Goal: Task Accomplishment & Management: Manage account settings

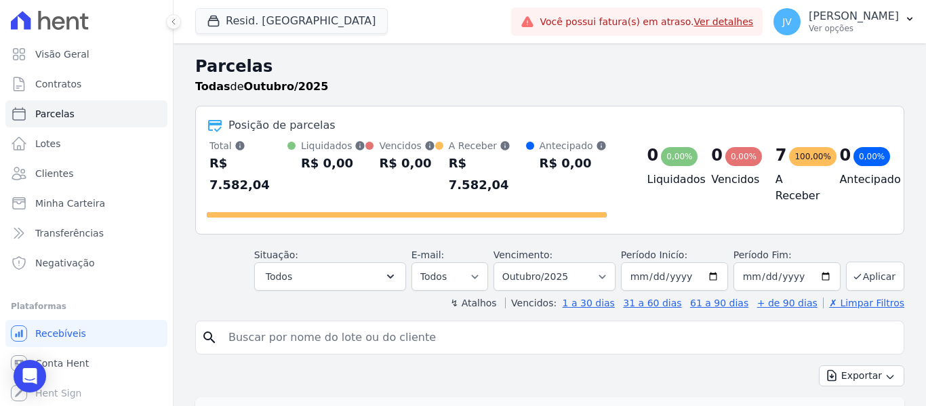
select select
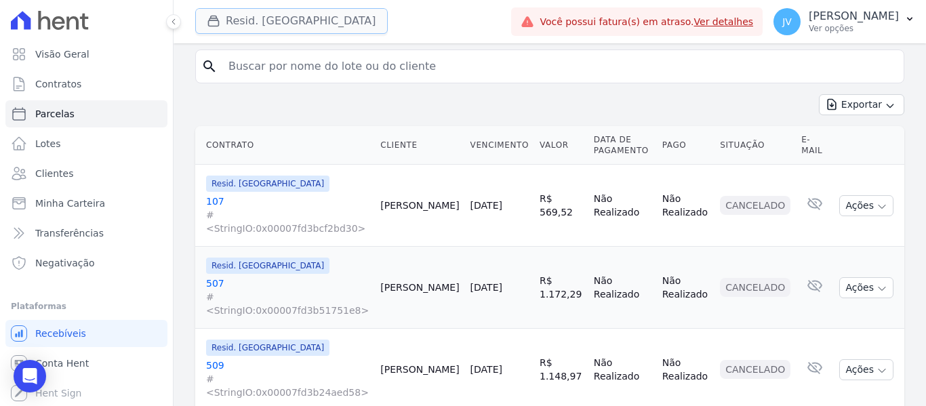
click at [284, 26] on button "Resid. [GEOGRAPHIC_DATA]" at bounding box center [291, 21] width 193 height 26
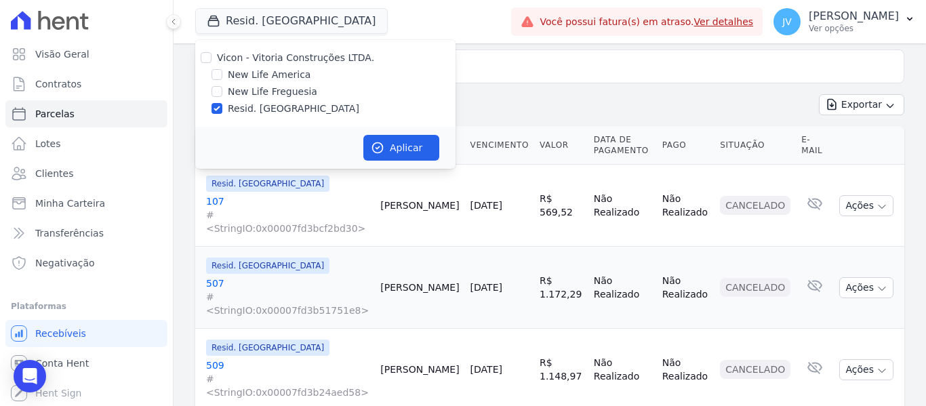
click at [559, 94] on div "Exportar Exportar PDF Exportar CSV" at bounding box center [549, 110] width 709 height 32
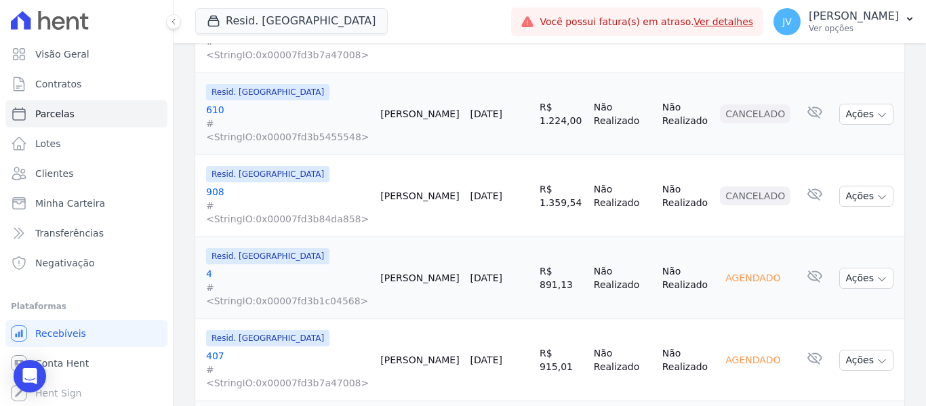
scroll to position [1217, 0]
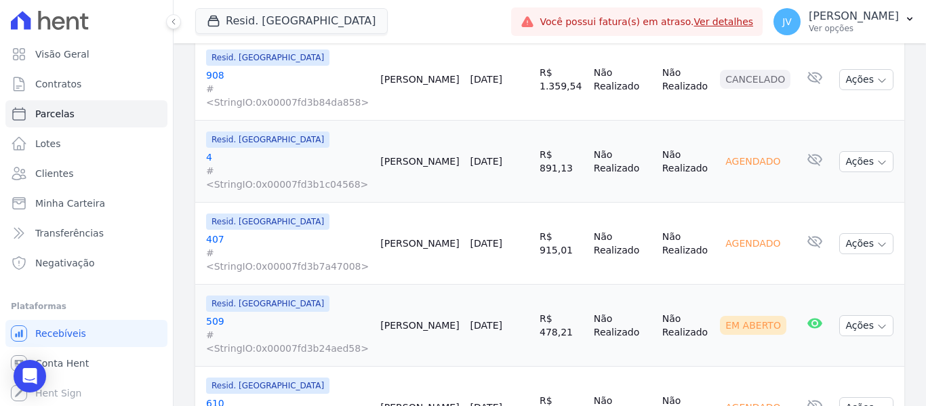
click at [470, 402] on link "[DATE]" at bounding box center [486, 407] width 32 height 11
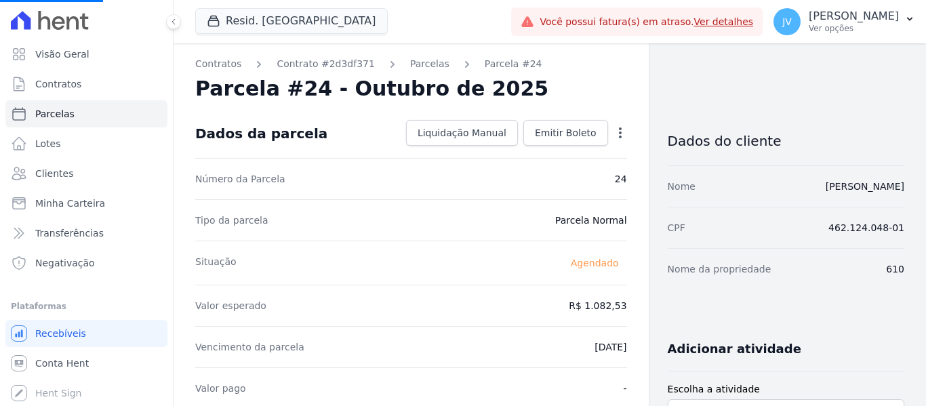
click at [618, 142] on div "Open options" at bounding box center [620, 134] width 14 height 17
click at [615, 136] on icon "button" at bounding box center [620, 133] width 14 height 14
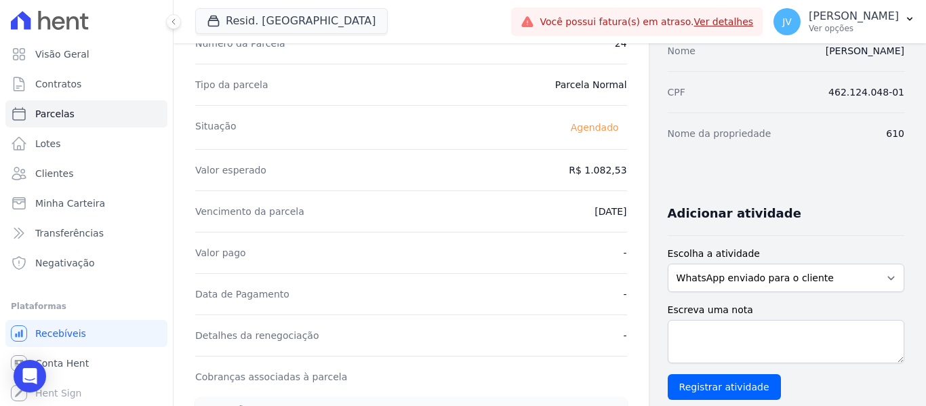
scroll to position [68, 0]
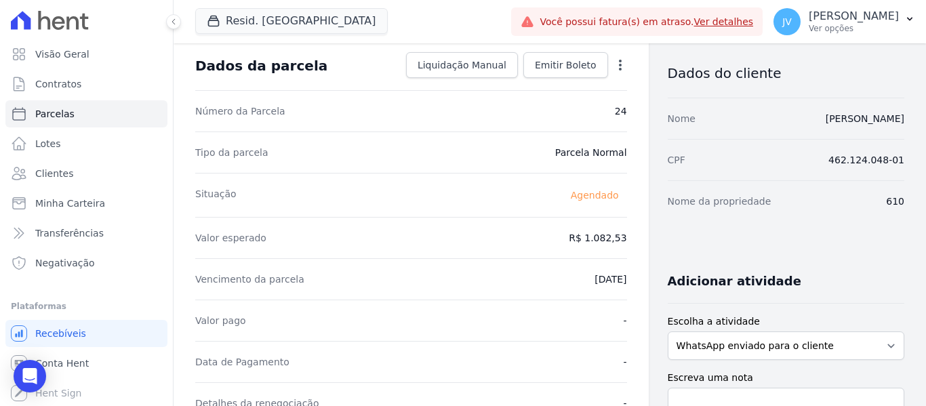
click at [618, 60] on div "Contratos Contrato #2d3df371 [GEOGRAPHIC_DATA] Parcela #24 [GEOGRAPHIC_DATA] #2…" at bounding box center [411, 412] width 475 height 872
click at [617, 60] on icon "button" at bounding box center [620, 65] width 14 height 14
click at [559, 84] on link "Alterar" at bounding box center [561, 83] width 119 height 24
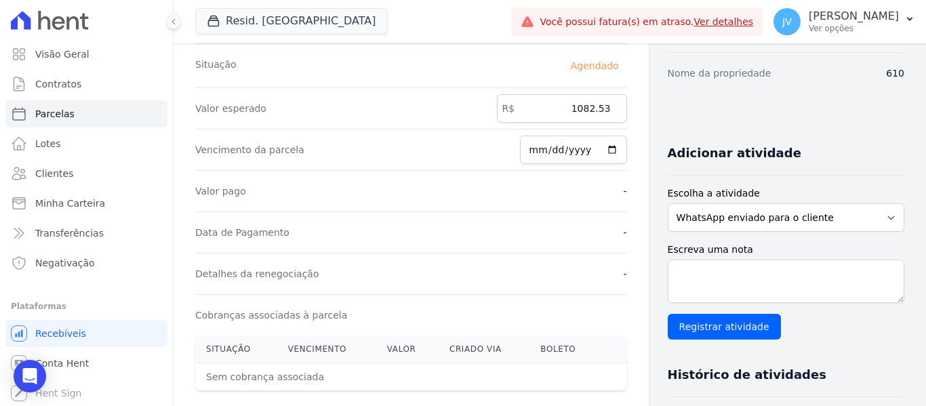
scroll to position [59, 0]
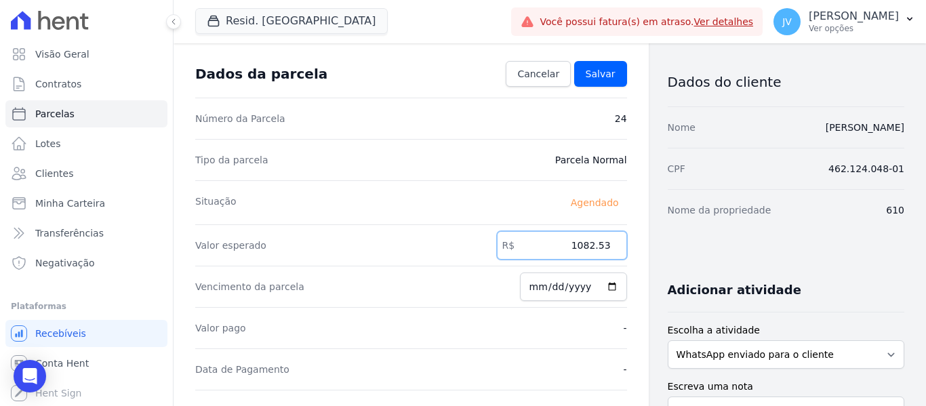
drag, startPoint x: 544, startPoint y: 247, endPoint x: 676, endPoint y: 247, distance: 132.2
type input "1251.11"
click at [593, 83] on link "Salvar" at bounding box center [600, 74] width 53 height 26
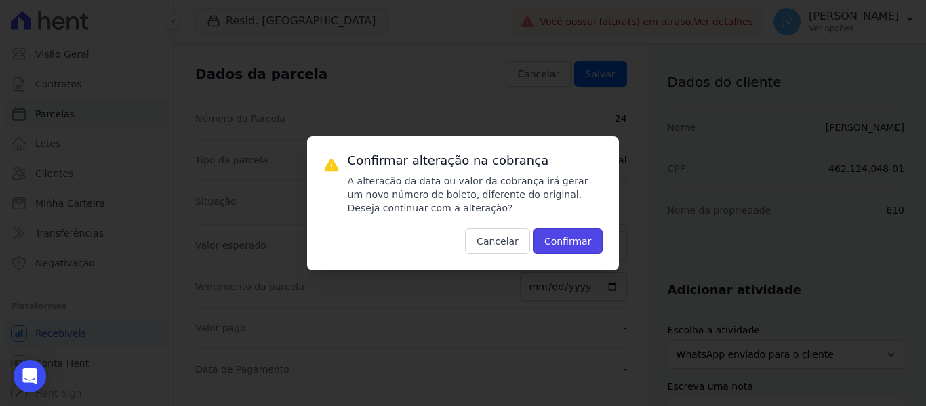
click at [588, 243] on button "Confirmar" at bounding box center [568, 241] width 70 height 26
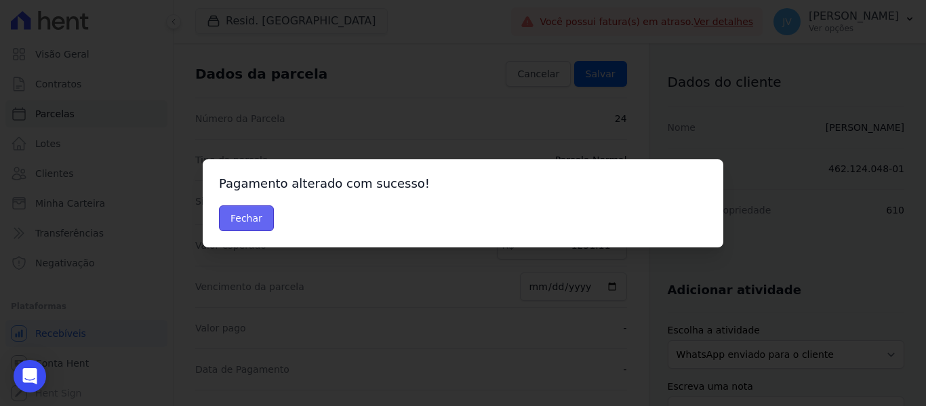
click at [228, 213] on button "Fechar" at bounding box center [246, 218] width 55 height 26
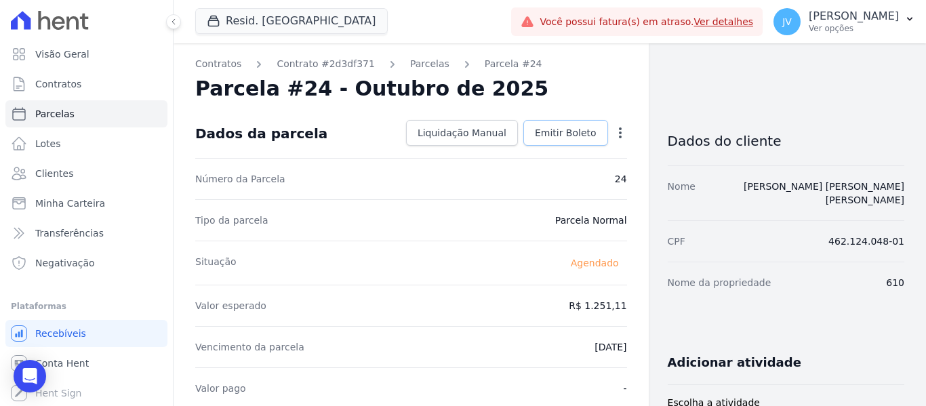
click at [537, 131] on span "Emitir Boleto" at bounding box center [566, 133] width 62 height 14
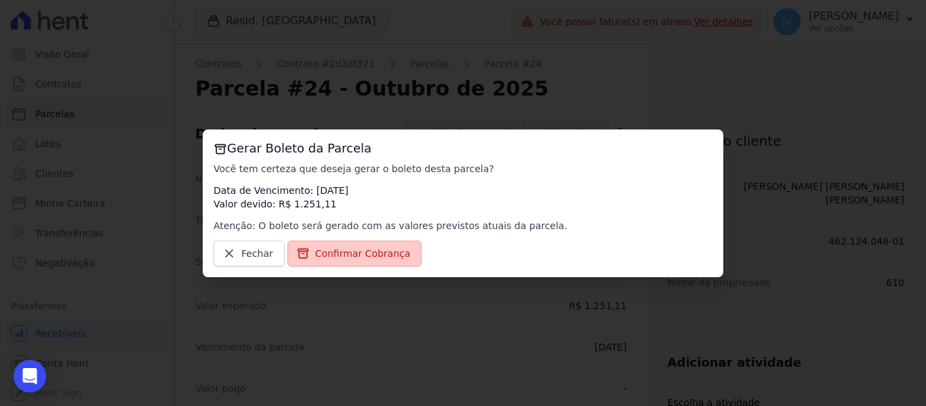
click at [376, 249] on span "Confirmar Cobrança" at bounding box center [363, 254] width 96 height 14
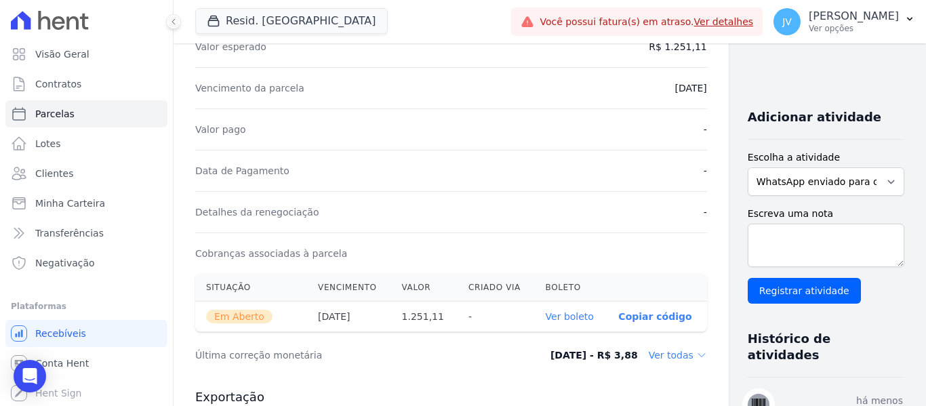
scroll to position [407, 0]
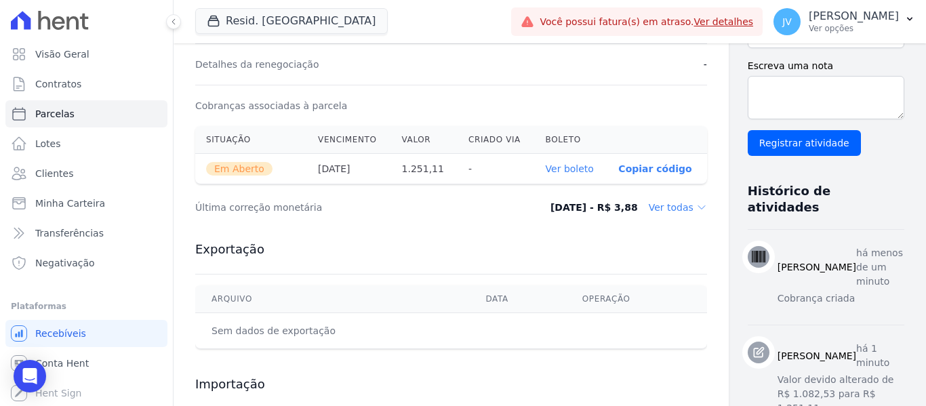
click at [546, 169] on link "Ver boleto" at bounding box center [570, 168] width 48 height 11
drag, startPoint x: 392, startPoint y: 121, endPoint x: 385, endPoint y: 120, distance: 7.5
click at [392, 121] on div "Situação Vencimento [GEOGRAPHIC_DATA] Criado via [GEOGRAPHIC_DATA] Em [GEOGRAPH…" at bounding box center [451, 155] width 555 height 69
click at [87, 105] on link "Parcelas" at bounding box center [86, 113] width 162 height 27
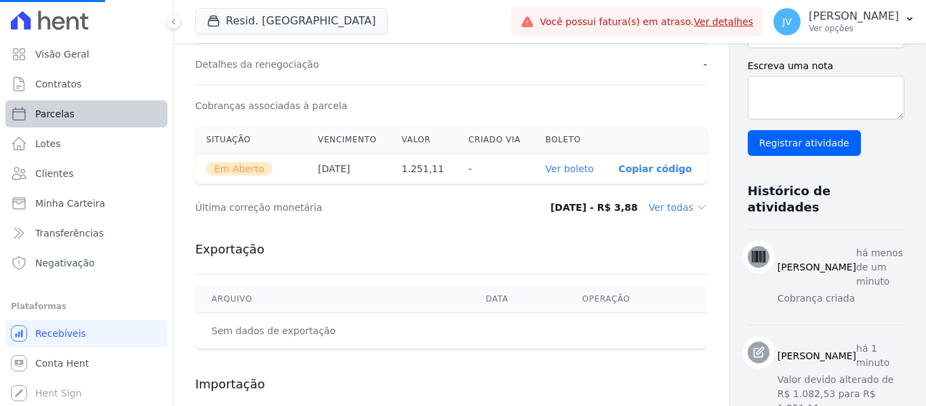
select select
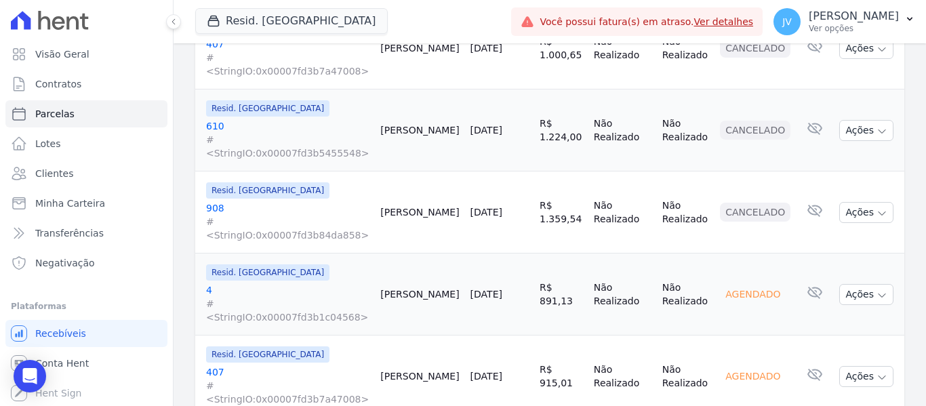
scroll to position [1152, 0]
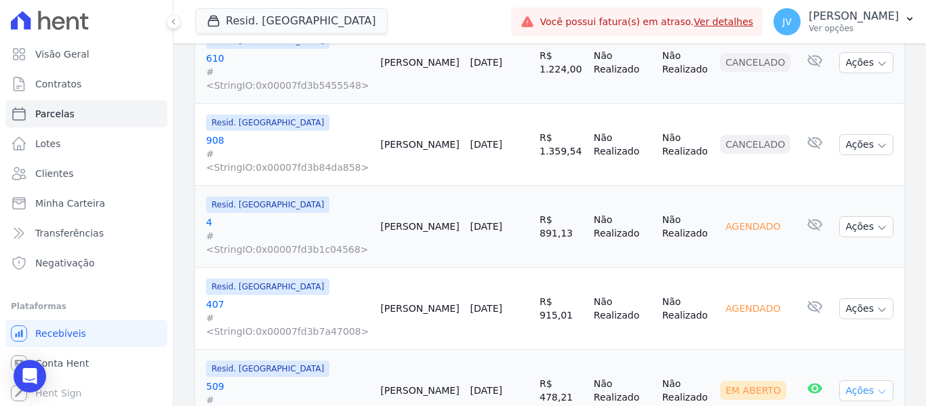
click at [852, 380] on button "Ações" at bounding box center [866, 390] width 54 height 21
click at [397, 350] on td "[PERSON_NAME]" at bounding box center [419, 391] width 89 height 82
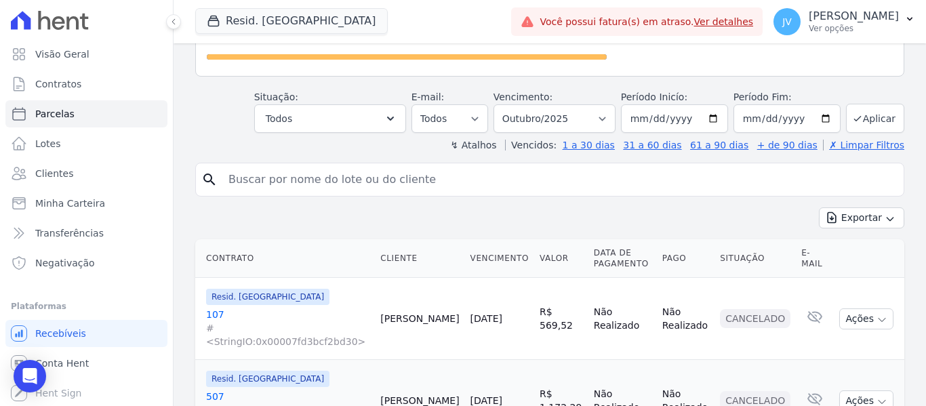
scroll to position [133, 0]
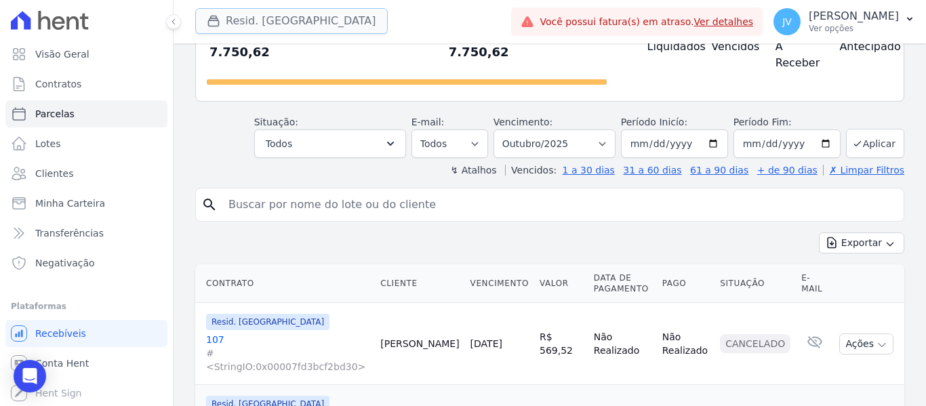
click at [271, 26] on button "Resid. [GEOGRAPHIC_DATA]" at bounding box center [291, 21] width 193 height 26
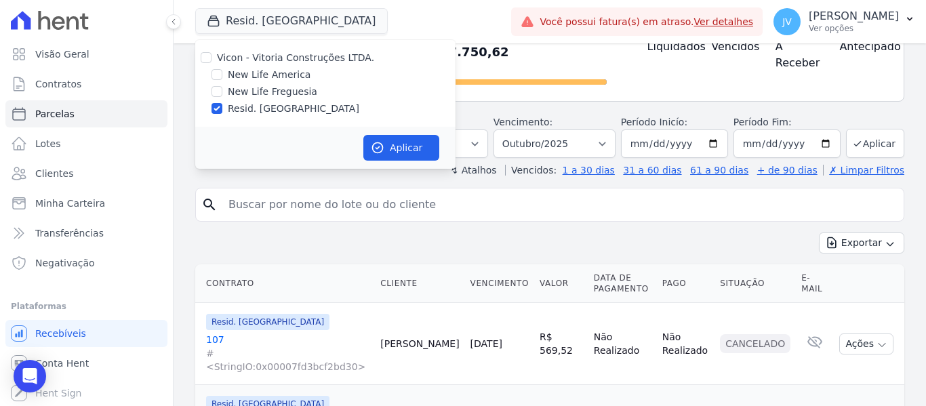
click at [226, 67] on div "Vicon - Vitoria Construções LTDA. New Life America New Life Freguesia Resid. Ar…" at bounding box center [325, 83] width 260 height 87
click at [221, 73] on input "New Life America" at bounding box center [216, 74] width 11 height 11
checkbox input "true"
click at [218, 108] on input "Resid. [GEOGRAPHIC_DATA]" at bounding box center [216, 108] width 11 height 11
checkbox input "false"
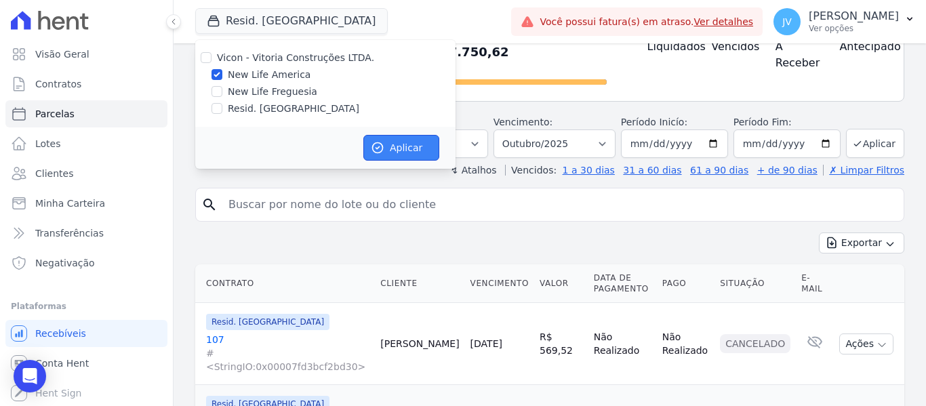
click at [418, 157] on button "Aplicar" at bounding box center [401, 148] width 76 height 26
select select
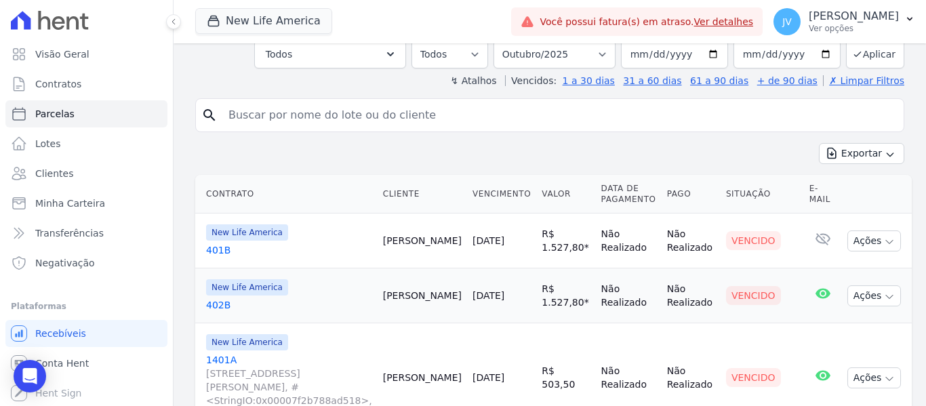
scroll to position [203, 0]
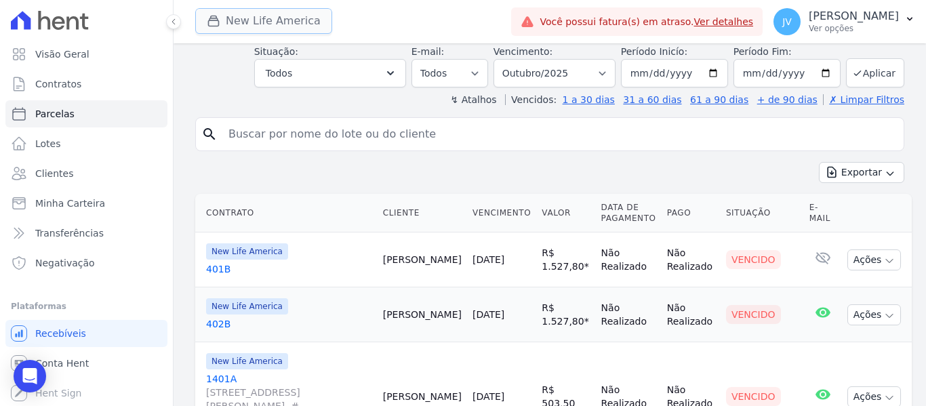
click at [276, 9] on button "New Life America" at bounding box center [263, 21] width 137 height 26
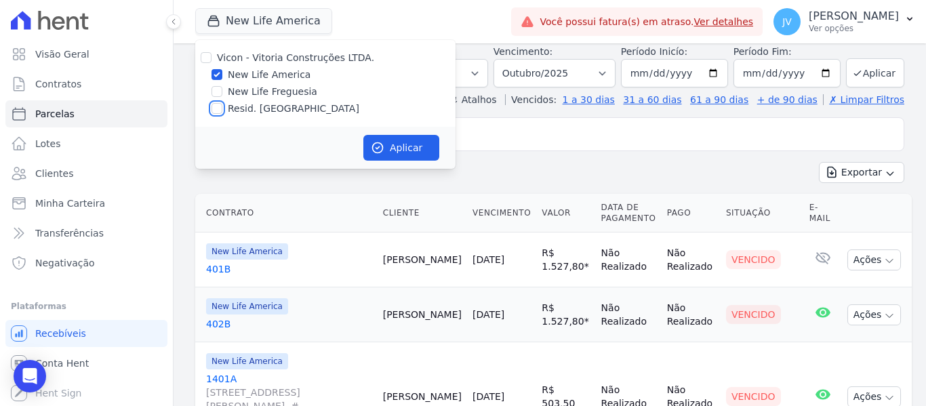
click at [216, 108] on input "Resid. [GEOGRAPHIC_DATA]" at bounding box center [216, 108] width 11 height 11
checkbox input "true"
click at [218, 74] on input "New Life America" at bounding box center [216, 74] width 11 height 11
checkbox input "false"
click at [399, 149] on button "Aplicar" at bounding box center [401, 148] width 76 height 26
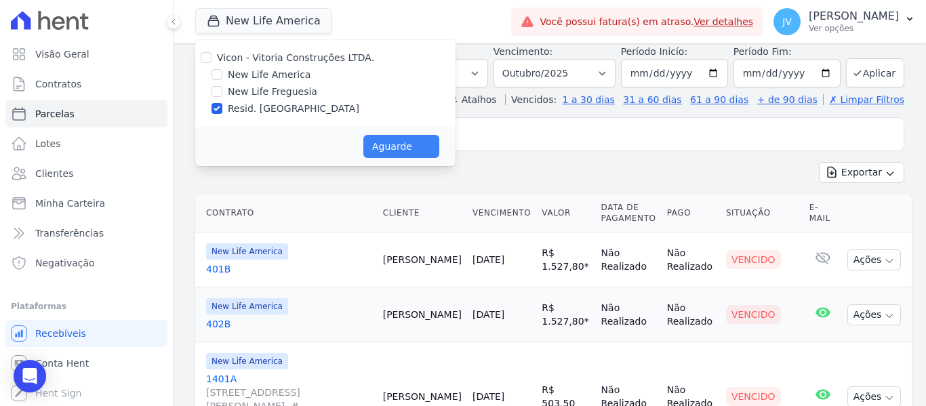
select select
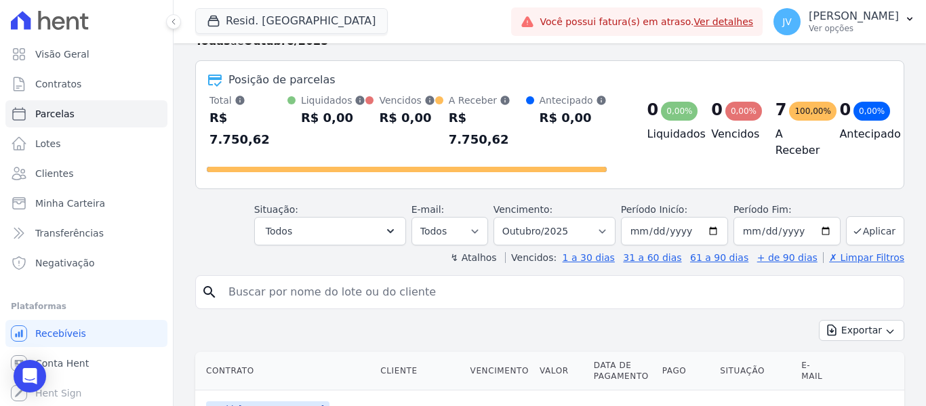
scroll to position [68, 0]
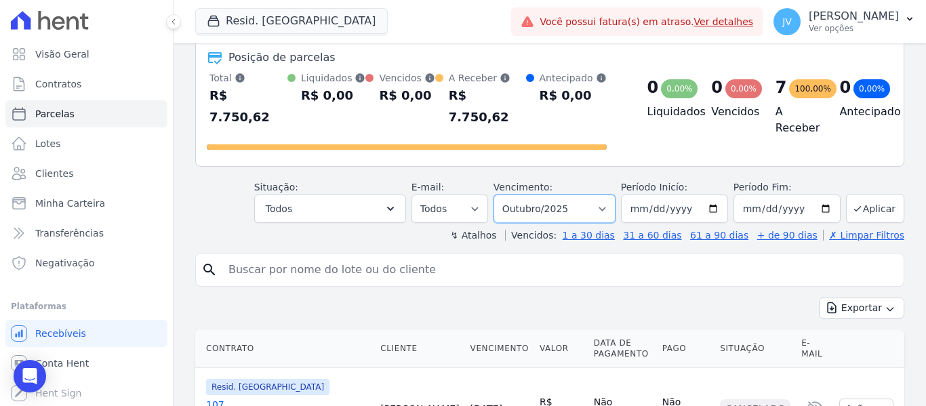
click at [567, 195] on select "Filtrar por período ──────── Todos os meses Janeiro/2024 Fevereiro/2024 Março/2…" at bounding box center [554, 209] width 122 height 28
select select "08/2025"
click at [502, 195] on select "Filtrar por período ──────── Todos os meses Janeiro/2024 Fevereiro/2024 Março/2…" at bounding box center [554, 209] width 122 height 28
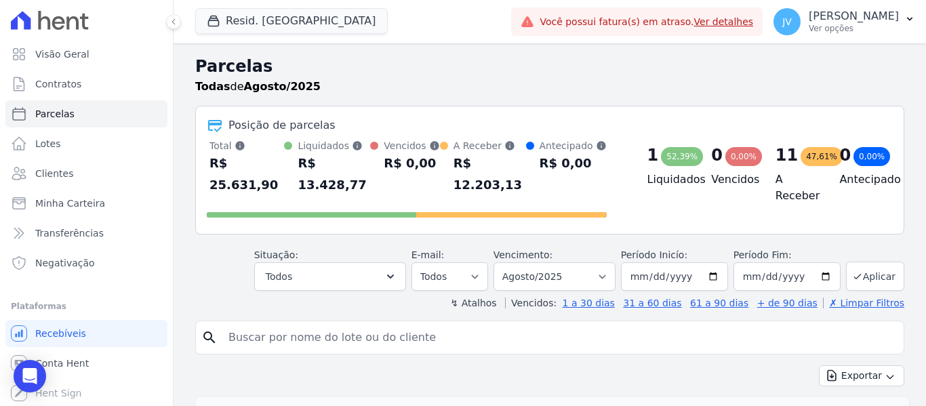
select select
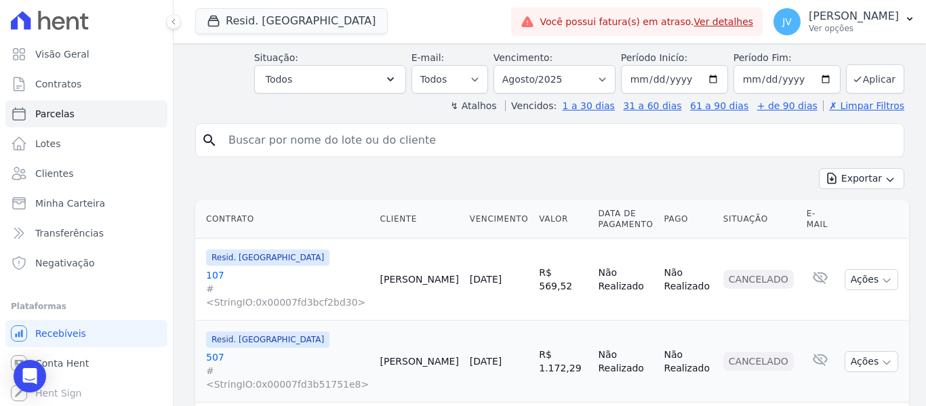
scroll to position [192, 0]
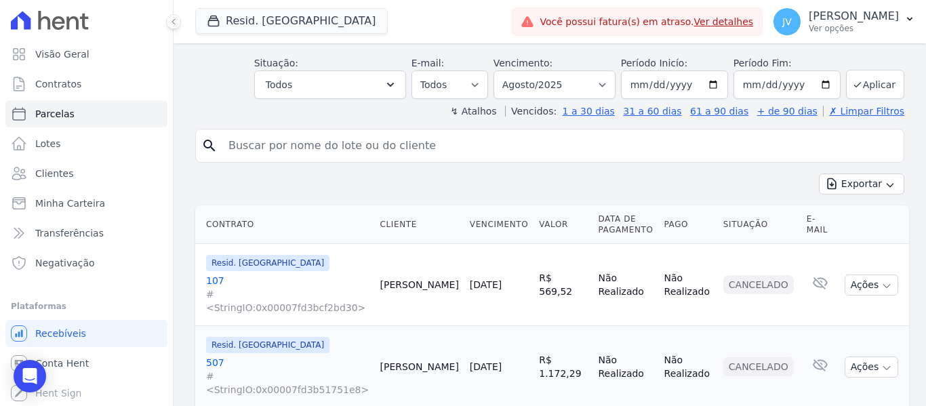
click at [483, 139] on input "search" at bounding box center [559, 145] width 678 height 27
type input "adevanildo"
select select
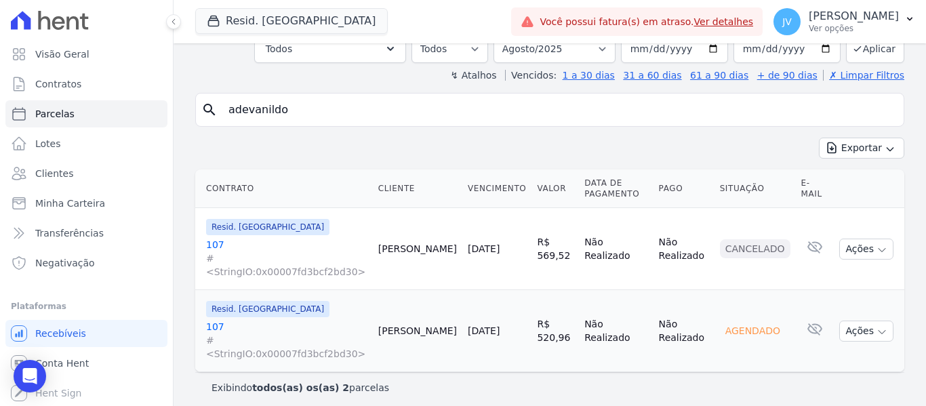
scroll to position [98, 0]
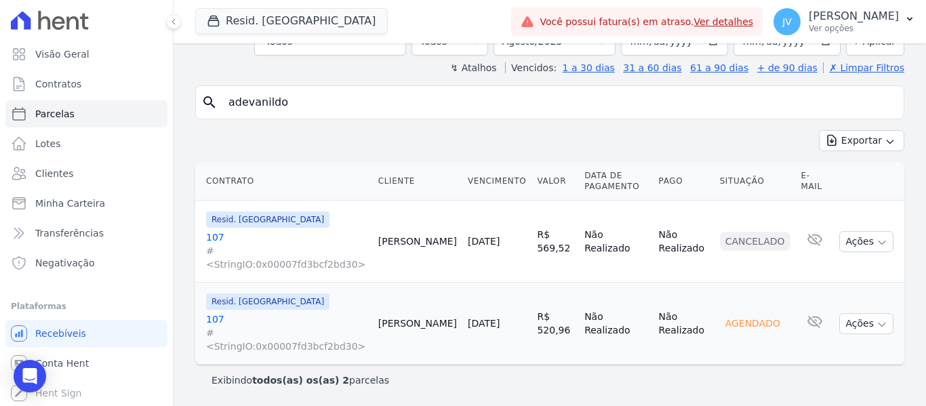
click at [469, 326] on link "10/08/2025" at bounding box center [484, 323] width 32 height 11
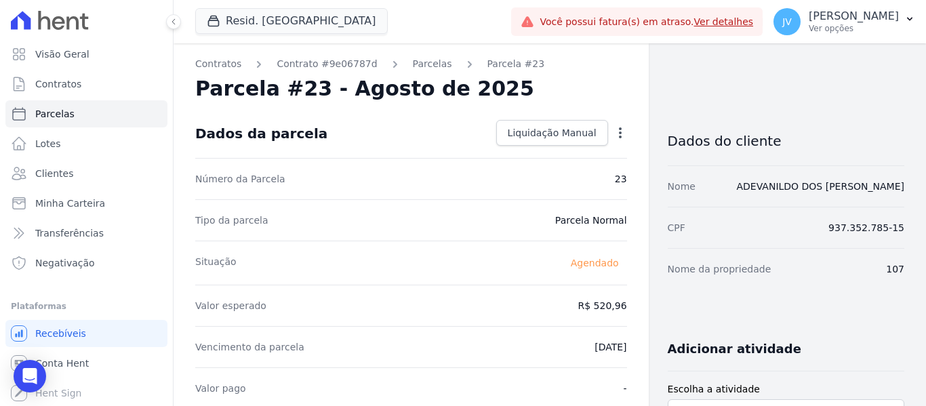
click at [619, 129] on icon "button" at bounding box center [620, 132] width 3 height 11
click at [556, 158] on link "Alterar" at bounding box center [561, 151] width 119 height 24
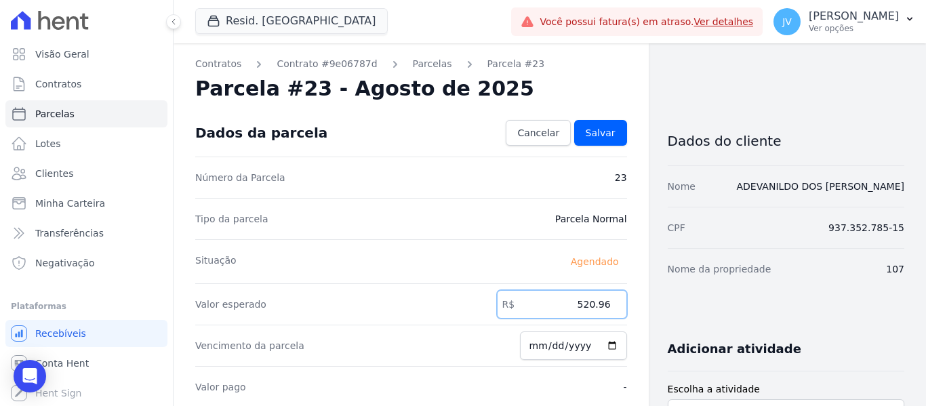
drag, startPoint x: 561, startPoint y: 308, endPoint x: 685, endPoint y: 306, distance: 123.4
type input "608.26"
type input "2025-10-10"
click at [602, 140] on link "Salvar" at bounding box center [600, 133] width 53 height 26
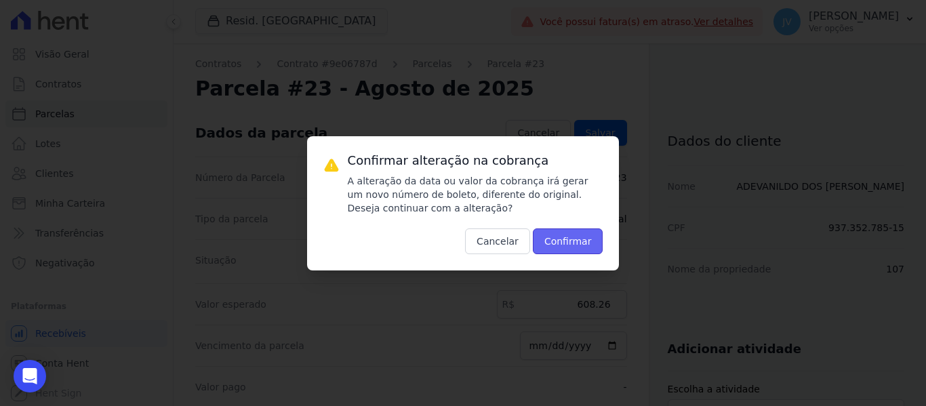
click at [590, 239] on button "Confirmar" at bounding box center [568, 241] width 70 height 26
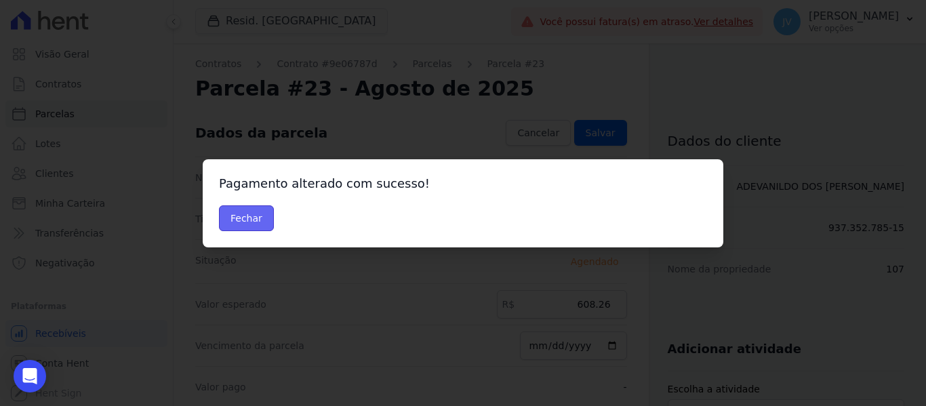
click at [254, 220] on button "Fechar" at bounding box center [246, 218] width 55 height 26
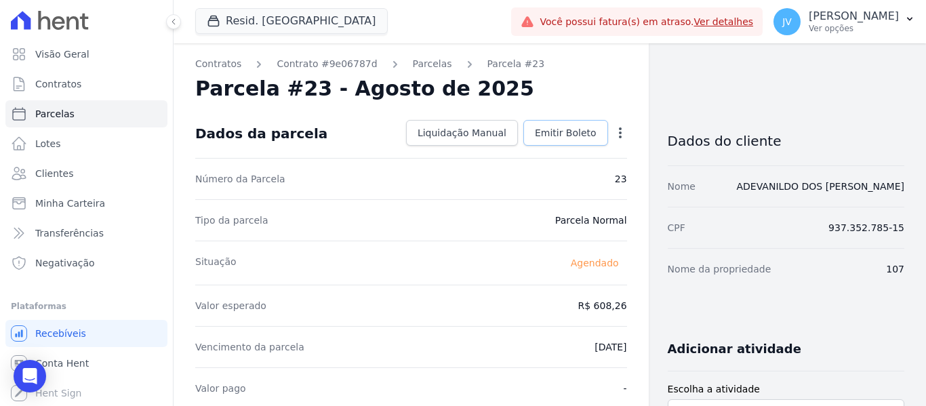
click at [579, 121] on link "Emitir Boleto" at bounding box center [565, 133] width 85 height 26
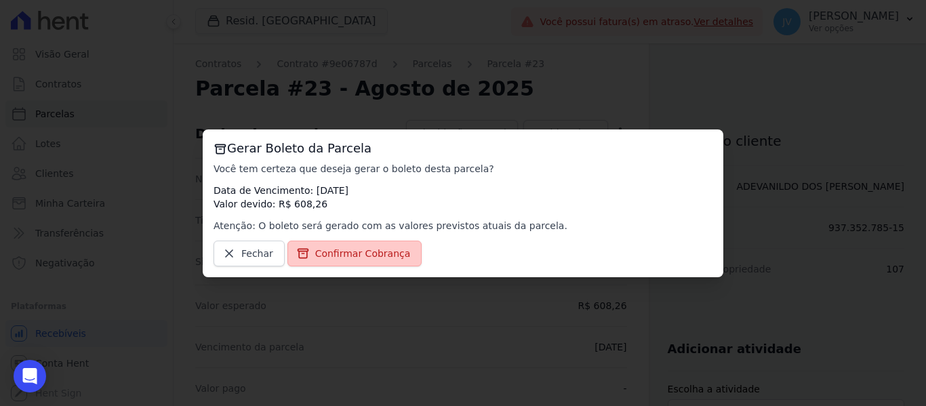
click at [384, 250] on span "Confirmar Cobrança" at bounding box center [363, 254] width 96 height 14
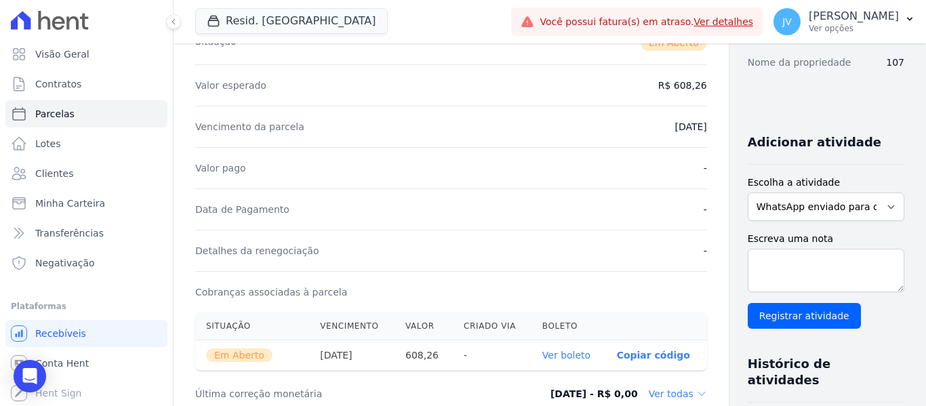
scroll to position [339, 0]
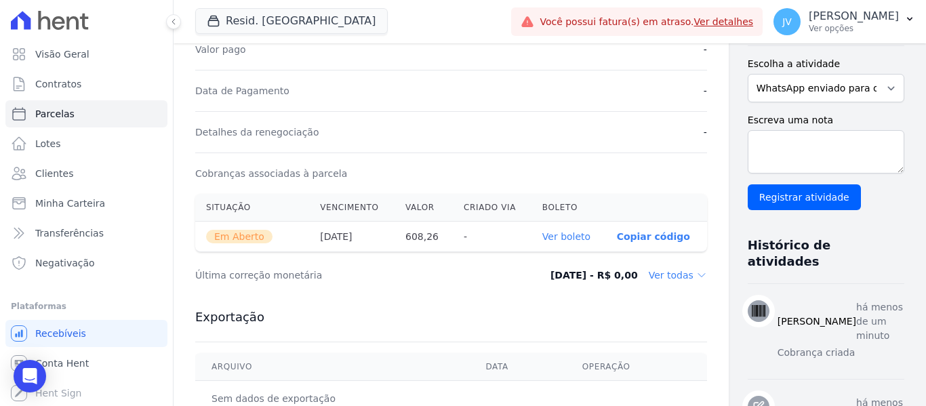
click at [542, 236] on link "Ver boleto" at bounding box center [566, 236] width 48 height 11
